Goal: Task Accomplishment & Management: Use online tool/utility

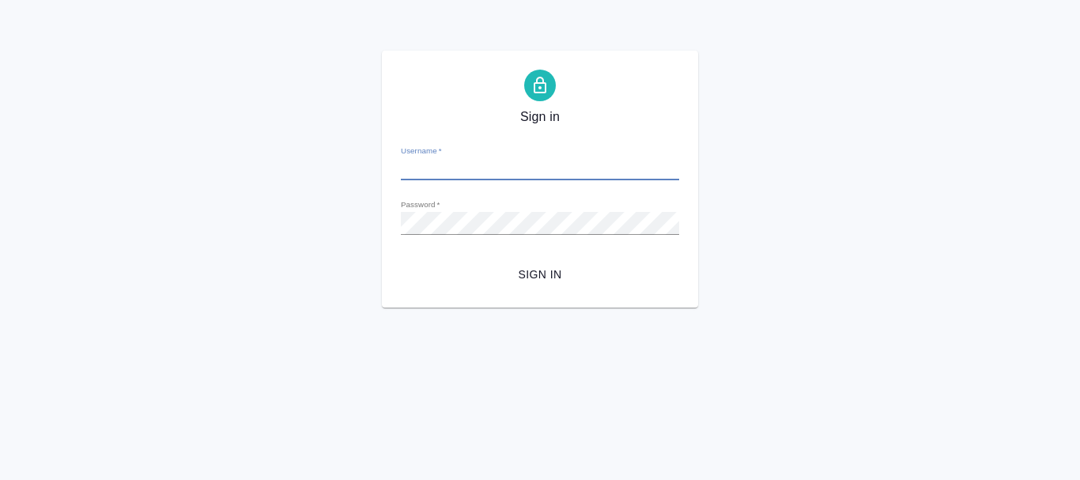
type input "[EMAIL_ADDRESS][DOMAIN_NAME]"
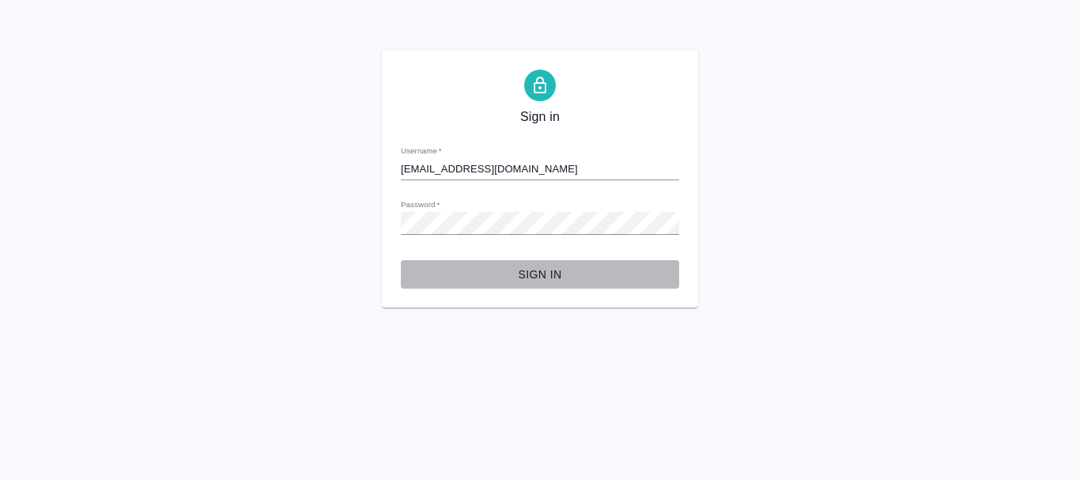
click at [541, 273] on span "Sign in" at bounding box center [539, 275] width 253 height 20
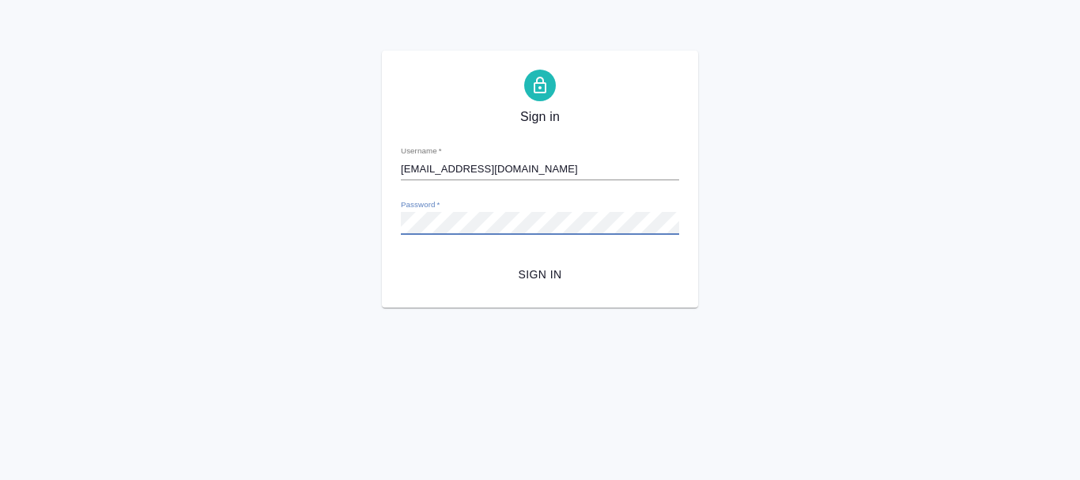
click at [314, 223] on div "Sign in Username   * [EMAIL_ADDRESS][DOMAIN_NAME] Password   * urlPath   * /spe…" at bounding box center [540, 179] width 1080 height 257
drag, startPoint x: 304, startPoint y: 226, endPoint x: 773, endPoint y: 217, distance: 469.6
click at [773, 217] on div "Sign in Username   * [EMAIL_ADDRESS][DOMAIN_NAME] Password   * urlPath   * /spe…" at bounding box center [540, 179] width 1080 height 257
click at [487, 210] on div "Password   *" at bounding box center [540, 216] width 278 height 35
click at [357, 220] on div "Sign in Username   * [EMAIL_ADDRESS][DOMAIN_NAME] Password   * urlPath   * /spe…" at bounding box center [540, 179] width 1080 height 257
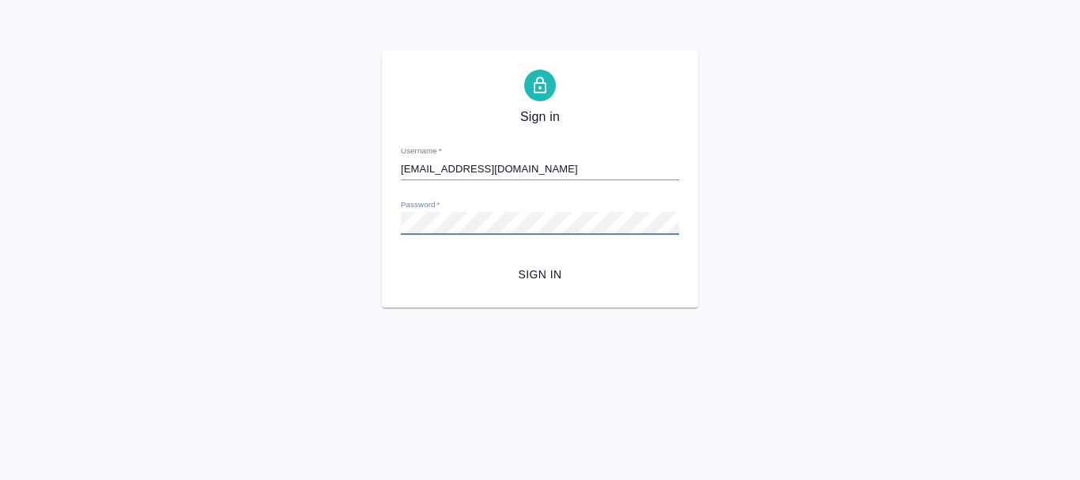
click at [337, 221] on div "Sign in Username   * [EMAIL_ADDRESS][DOMAIN_NAME] Password   * urlPath   * /spe…" at bounding box center [540, 179] width 1080 height 257
click at [457, 307] on html "Sign in Username   * [EMAIL_ADDRESS][DOMAIN_NAME] Password   * urlPath   * /spe…" at bounding box center [540, 153] width 1080 height 307
click at [538, 275] on span "Sign in" at bounding box center [539, 275] width 253 height 20
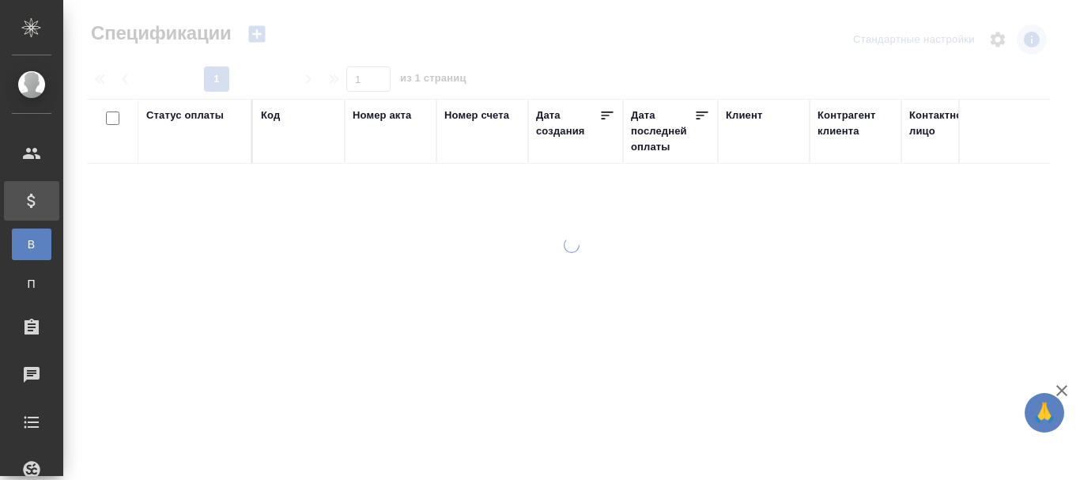
click at [269, 113] on div "Код" at bounding box center [270, 115] width 19 height 16
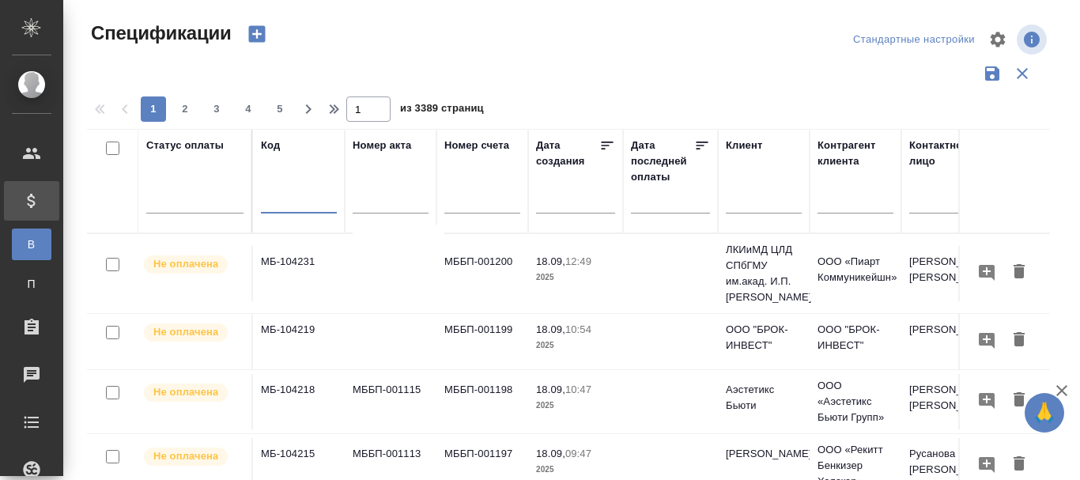
click at [270, 201] on input "text" at bounding box center [299, 203] width 76 height 20
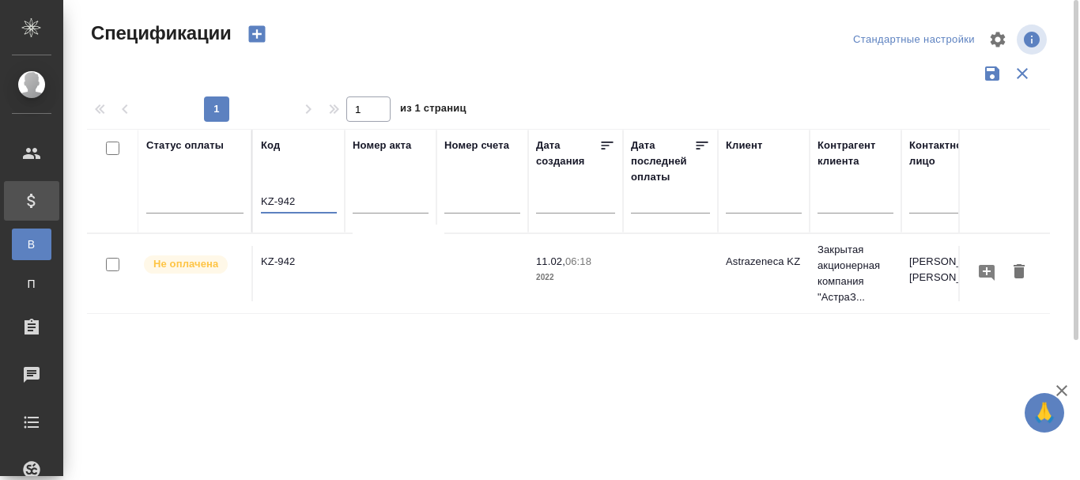
type input "KZ-942"
